Goal: Transaction & Acquisition: Purchase product/service

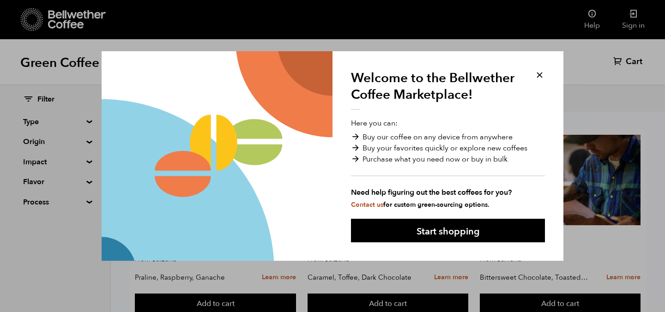
click at [543, 73] on button at bounding box center [539, 75] width 11 height 11
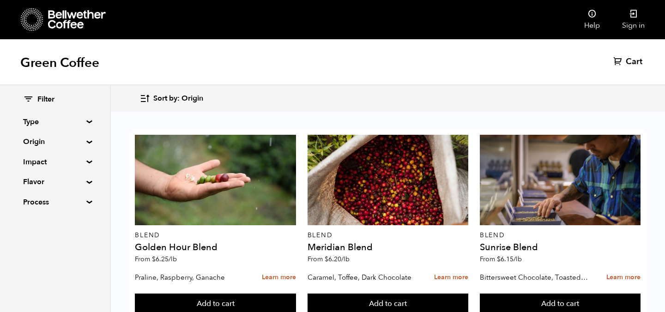
scroll to position [1161, 0]
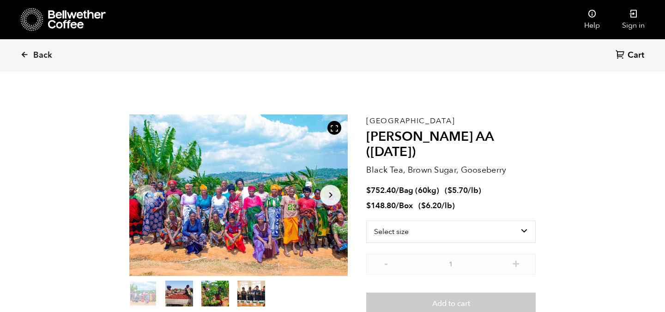
scroll to position [4, 0]
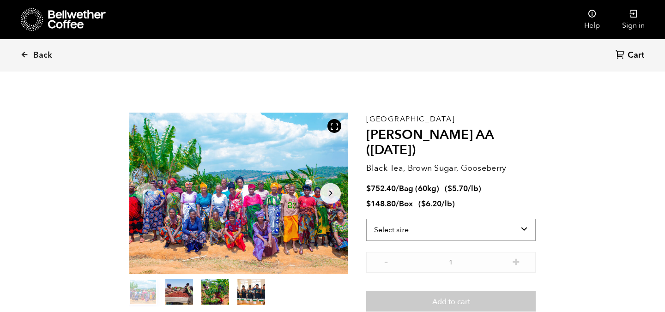
click at [499, 219] on select "Select size Bag (60kg) (132 lbs) Box (24 lbs)" at bounding box center [451, 230] width 170 height 22
click at [366, 219] on select "Select size Bag (60kg) (132 lbs) Box (24 lbs)" at bounding box center [451, 230] width 170 height 22
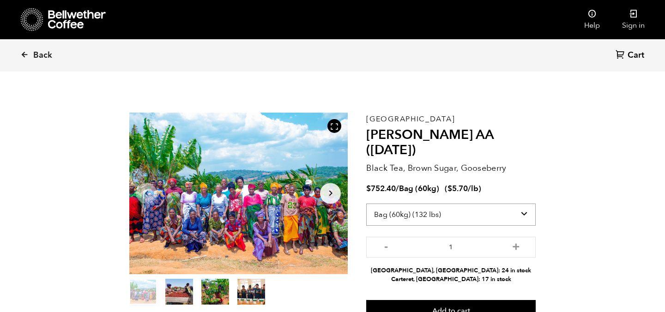
click at [498, 204] on select "Select size Bag (60kg) (132 lbs) Box (24 lbs)" at bounding box center [451, 215] width 170 height 22
select select "box"
click at [366, 204] on select "Select size Bag (60kg) (132 lbs) Box (24 lbs)" at bounding box center [451, 215] width 170 height 22
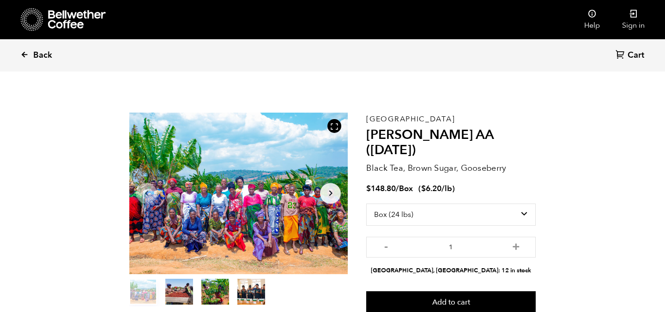
click at [44, 57] on span "Back" at bounding box center [42, 55] width 19 height 11
